Goal: Navigation & Orientation: Find specific page/section

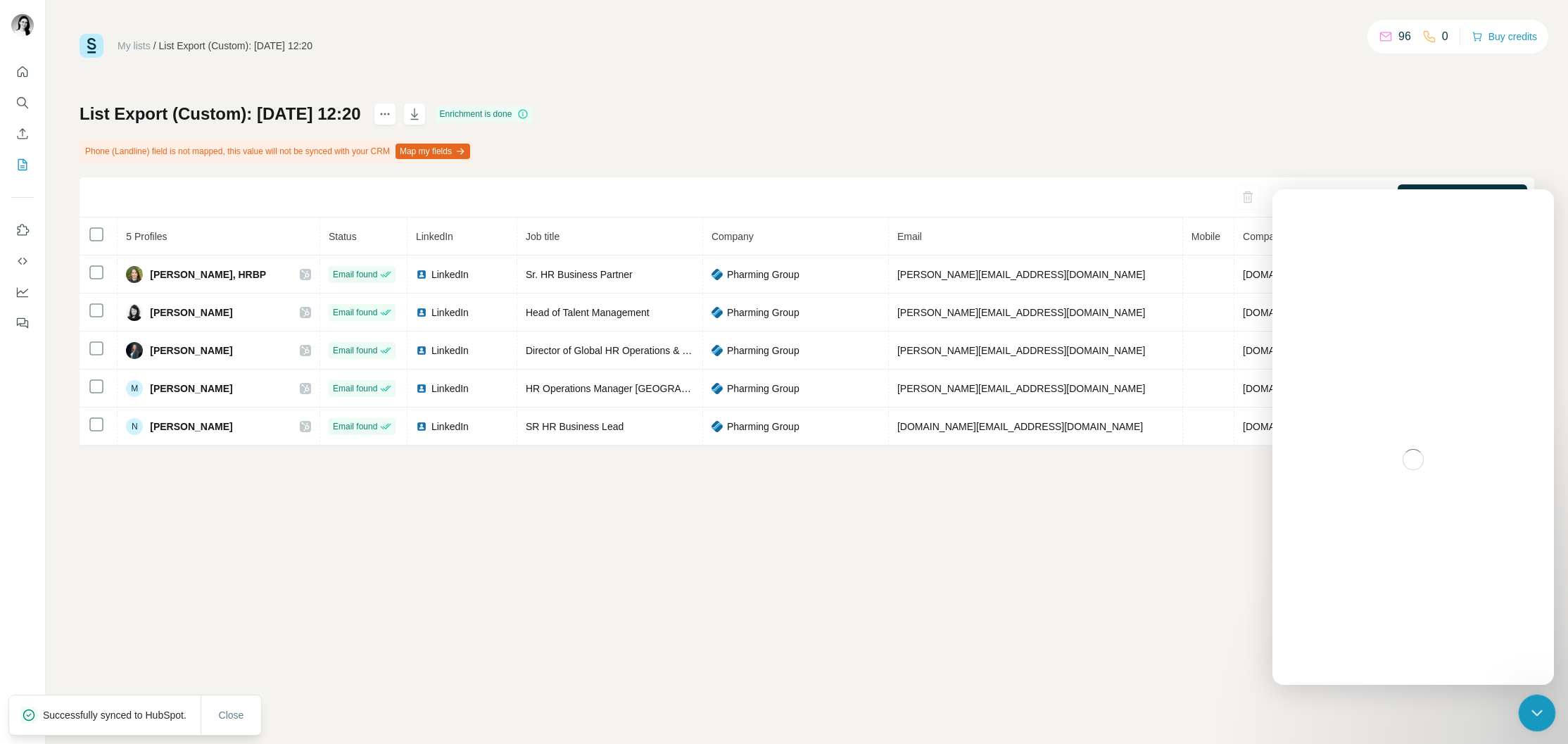
click at [1528, 722] on div "Close Intercom Messenger" at bounding box center [1535, 712] width 34 height 34
